Goal: Check status: Check status

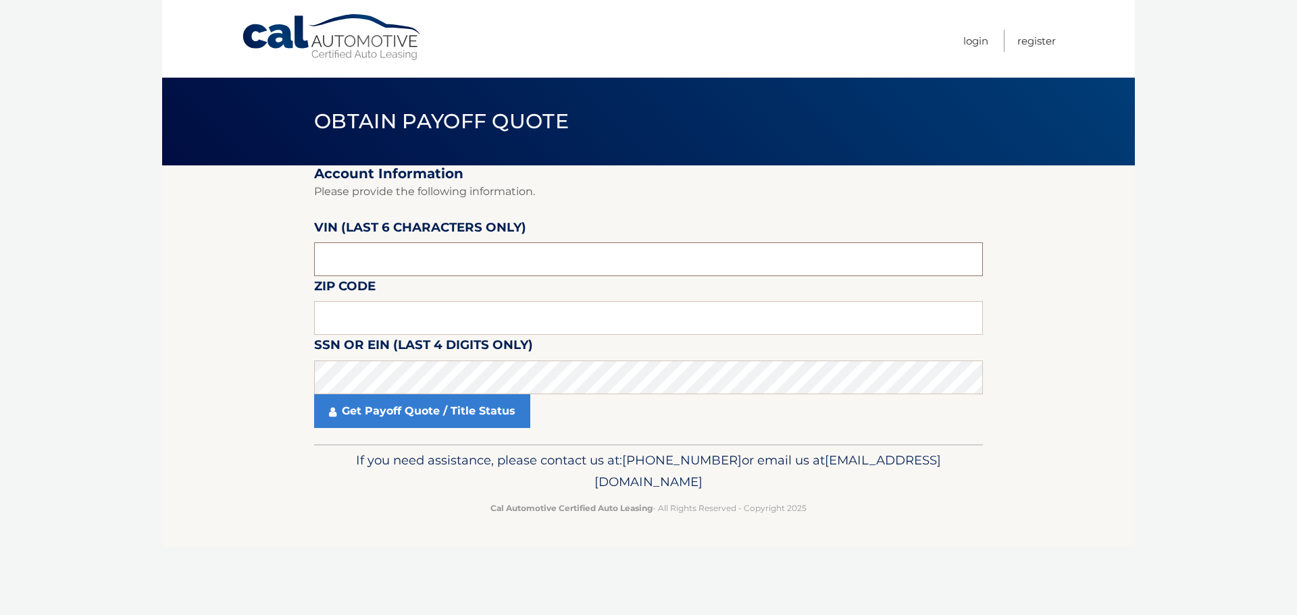
drag, startPoint x: 359, startPoint y: 262, endPoint x: 118, endPoint y: 223, distance: 243.7
click at [235, 241] on section "Account Information Please provide the following information. VIN (last 6 chara…" at bounding box center [648, 305] width 973 height 279
type input "181527"
drag, startPoint x: 325, startPoint y: 324, endPoint x: 347, endPoint y: 320, distance: 22.7
click at [342, 324] on input "text" at bounding box center [648, 318] width 669 height 34
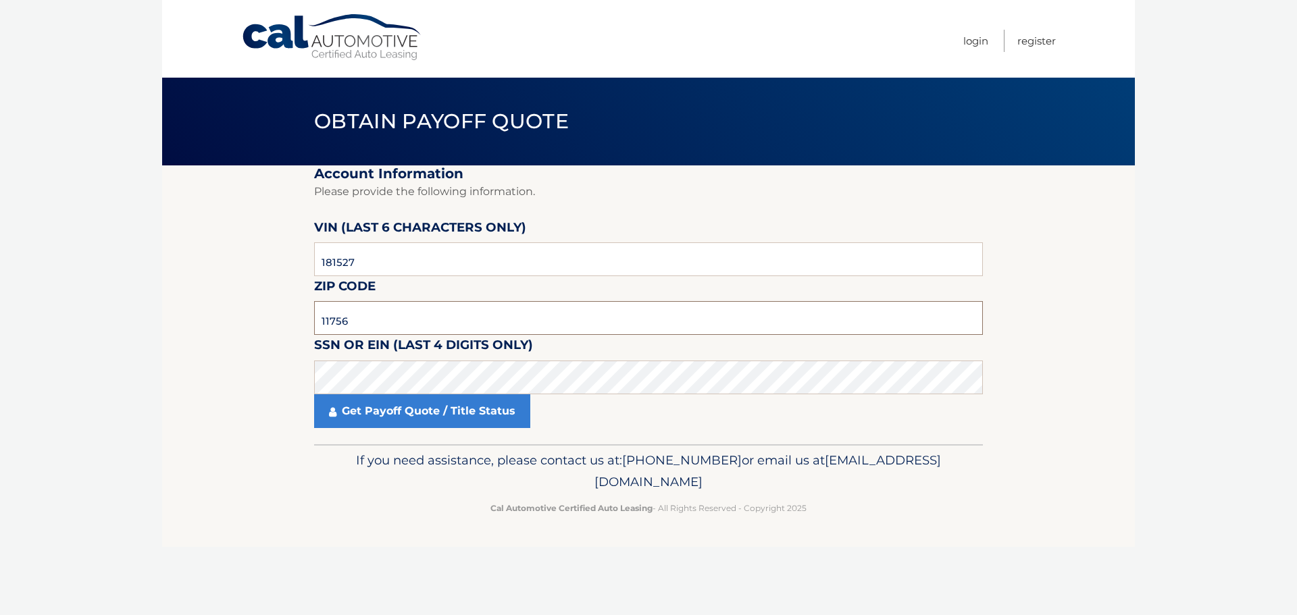
type input "11756"
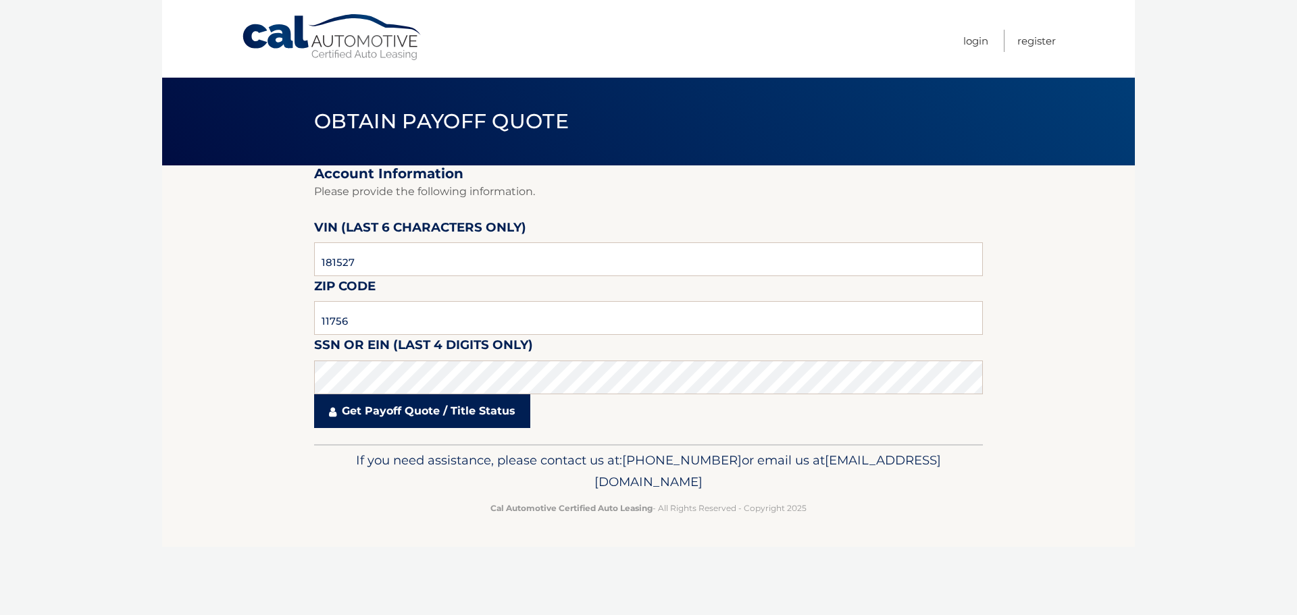
click at [370, 415] on link "Get Payoff Quote / Title Status" at bounding box center [422, 412] width 216 height 34
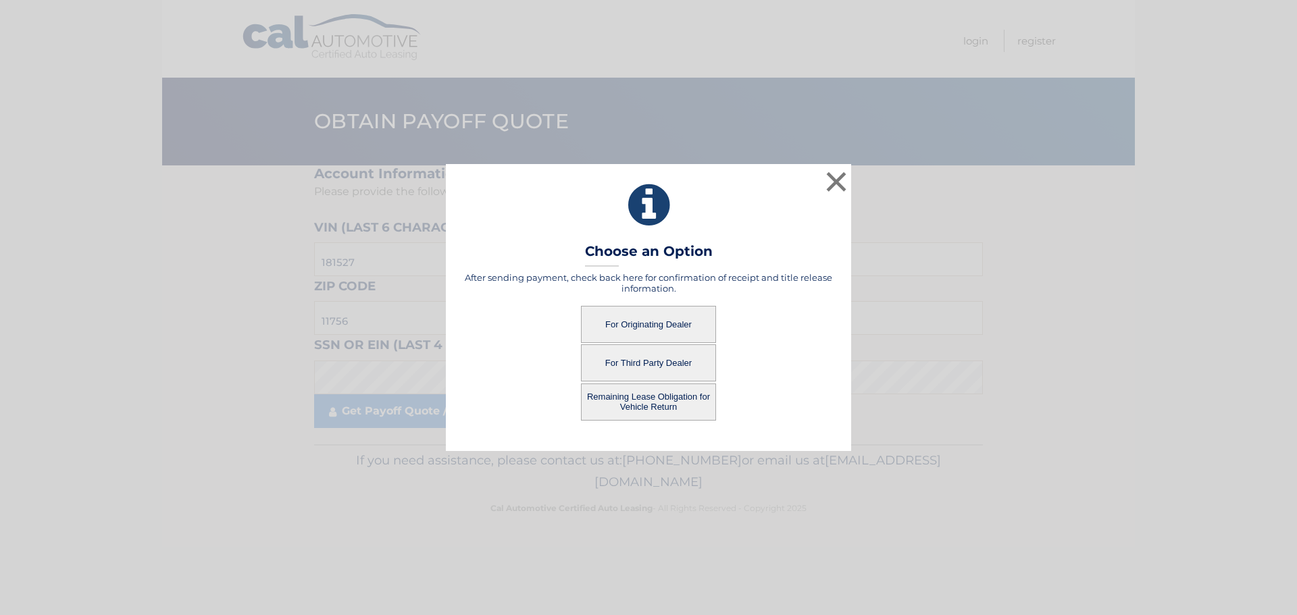
click at [661, 405] on button "Remaining Lease Obligation for Vehicle Return" at bounding box center [648, 402] width 135 height 37
click at [630, 407] on button "Remaining Lease Obligation for Vehicle Return" at bounding box center [648, 402] width 135 height 37
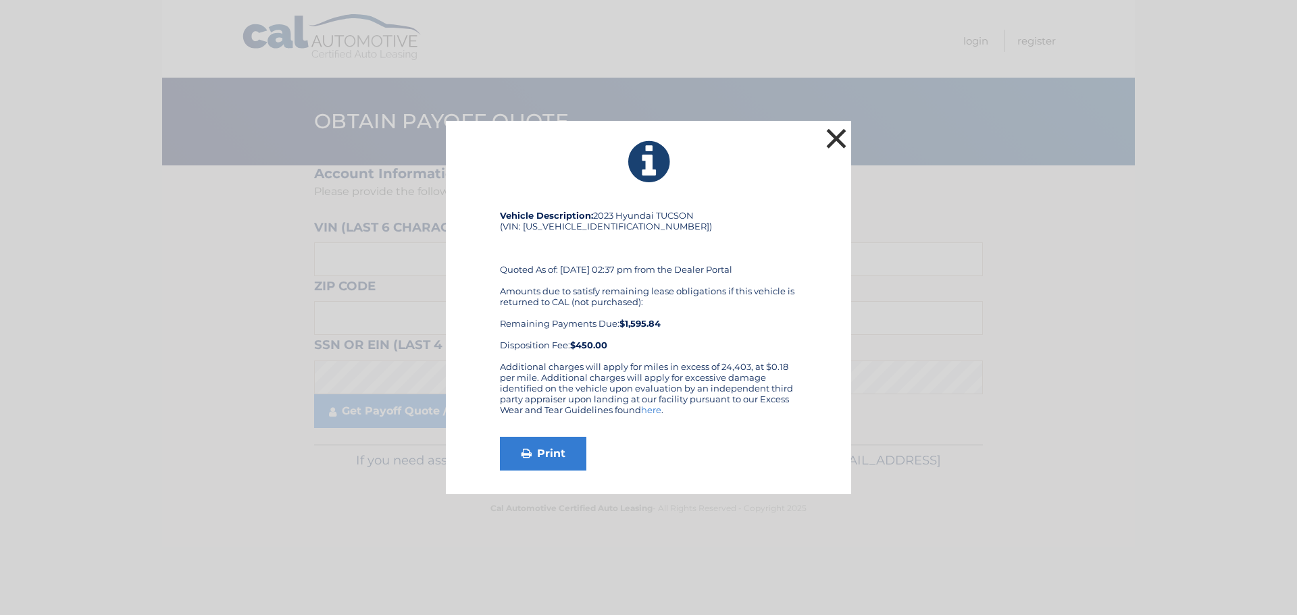
click at [832, 137] on button "×" at bounding box center [836, 138] width 27 height 27
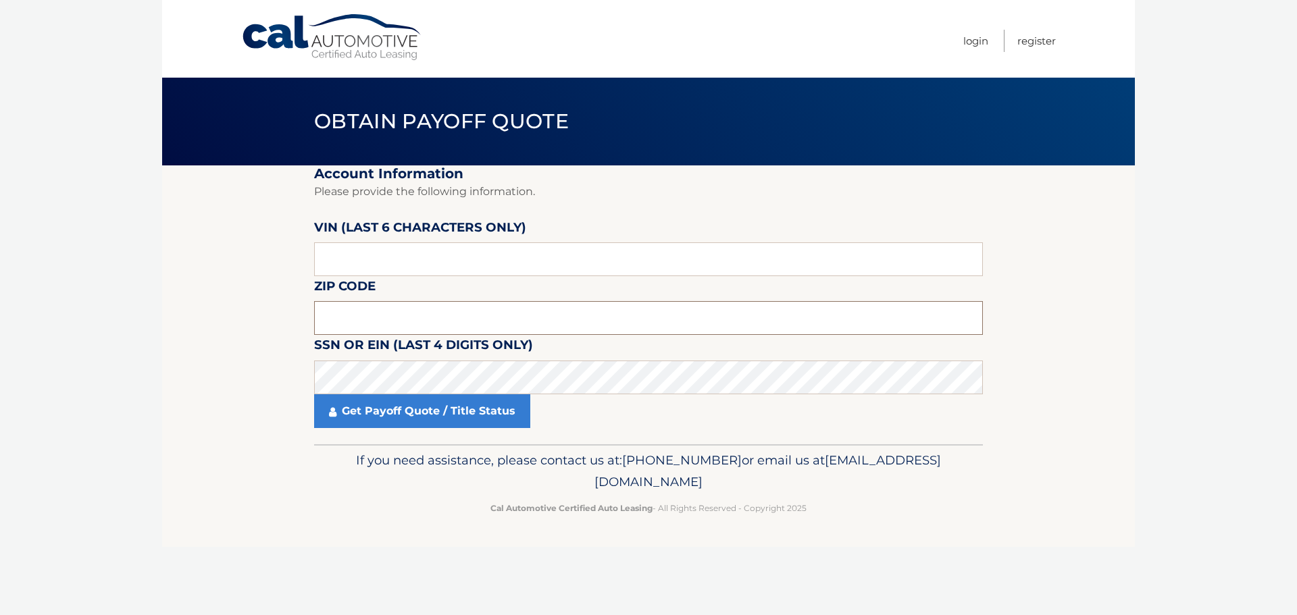
click at [327, 316] on input "text" at bounding box center [648, 318] width 669 height 34
type input "11756"
drag, startPoint x: 351, startPoint y: 257, endPoint x: 301, endPoint y: 251, distance: 51.0
click at [343, 257] on input "text" at bounding box center [648, 260] width 669 height 34
click at [359, 266] on input "text" at bounding box center [648, 260] width 669 height 34
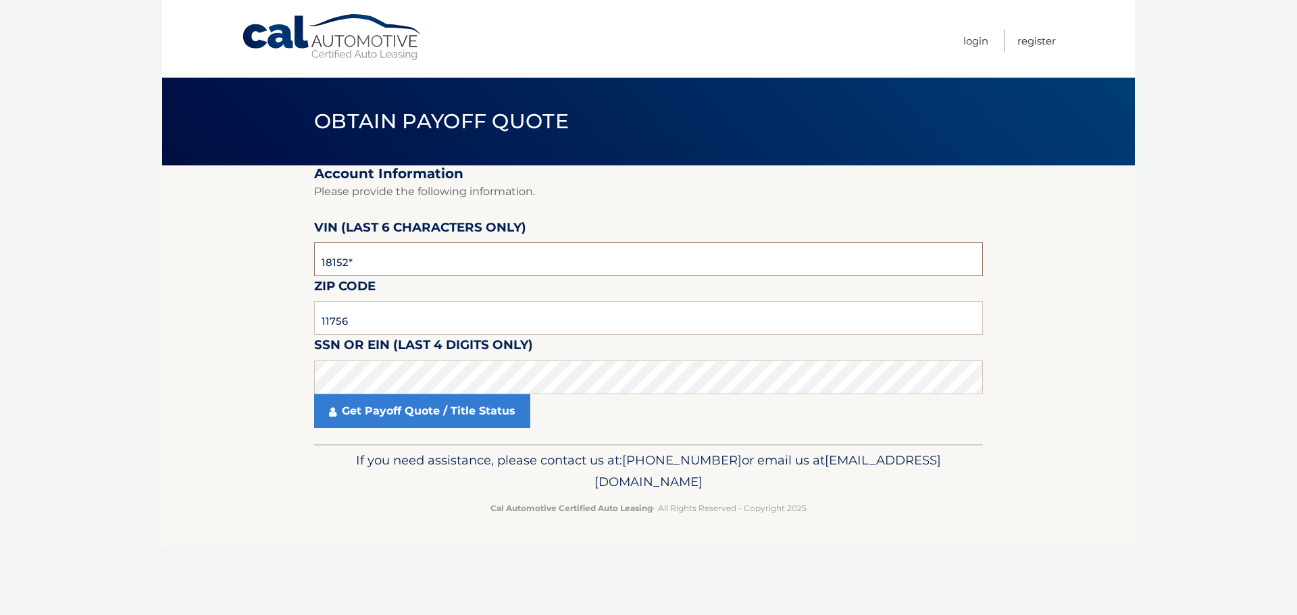
type input "181527"
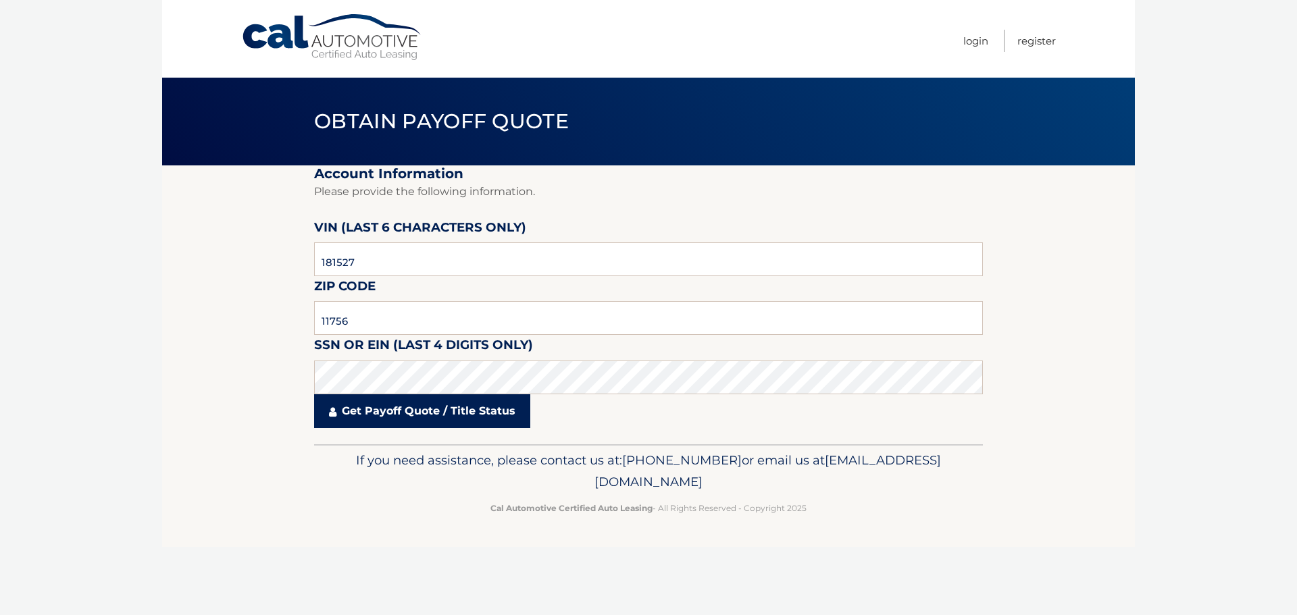
click at [397, 420] on link "Get Payoff Quote / Title Status" at bounding box center [422, 412] width 216 height 34
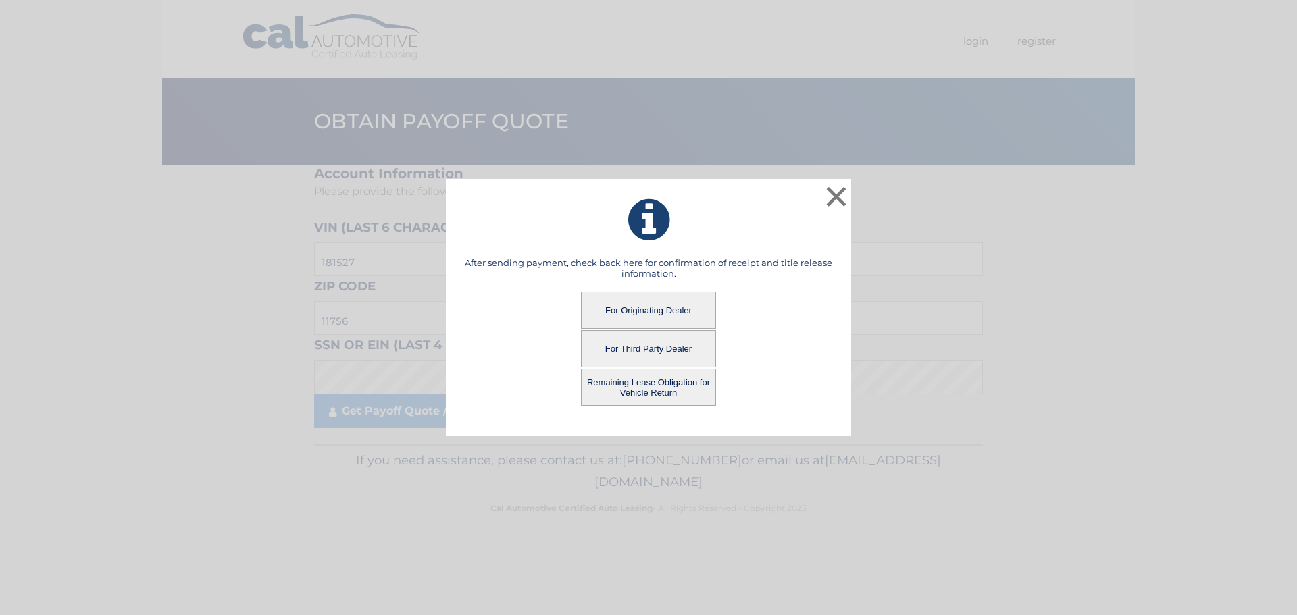
click at [649, 316] on button "For Originating Dealer" at bounding box center [648, 310] width 135 height 37
click at [658, 311] on button "For Originating Dealer" at bounding box center [648, 310] width 135 height 37
